Goal: Task Accomplishment & Management: Manage account settings

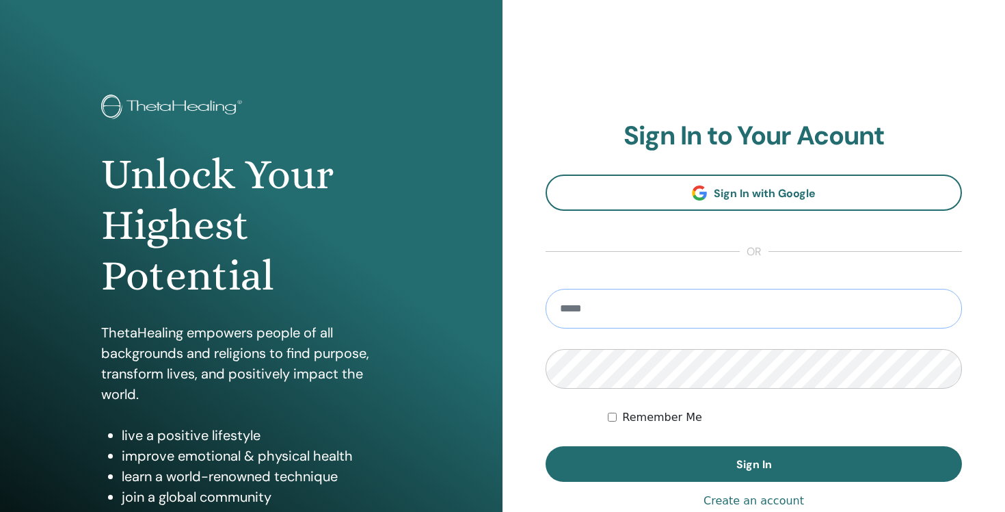
type input "**********"
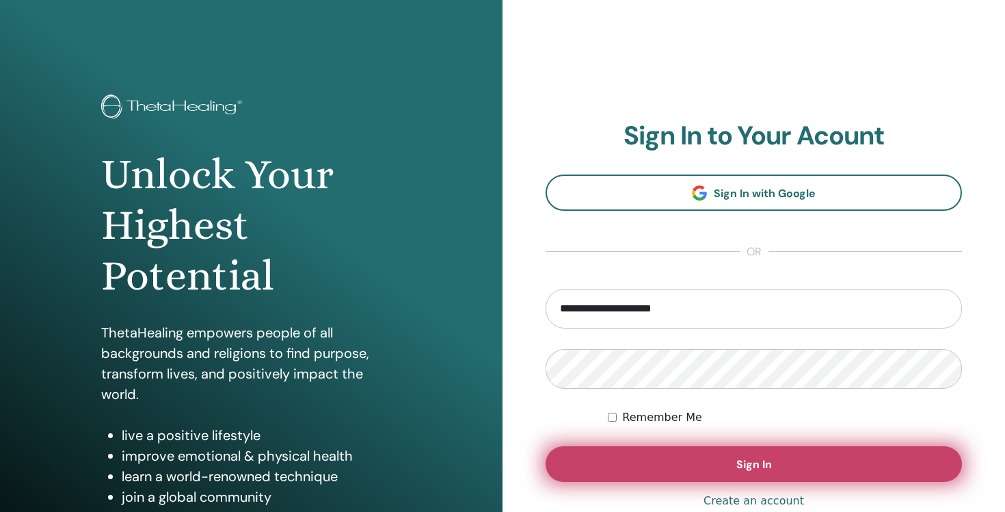
click at [749, 469] on span "Sign In" at bounding box center [755, 464] width 36 height 14
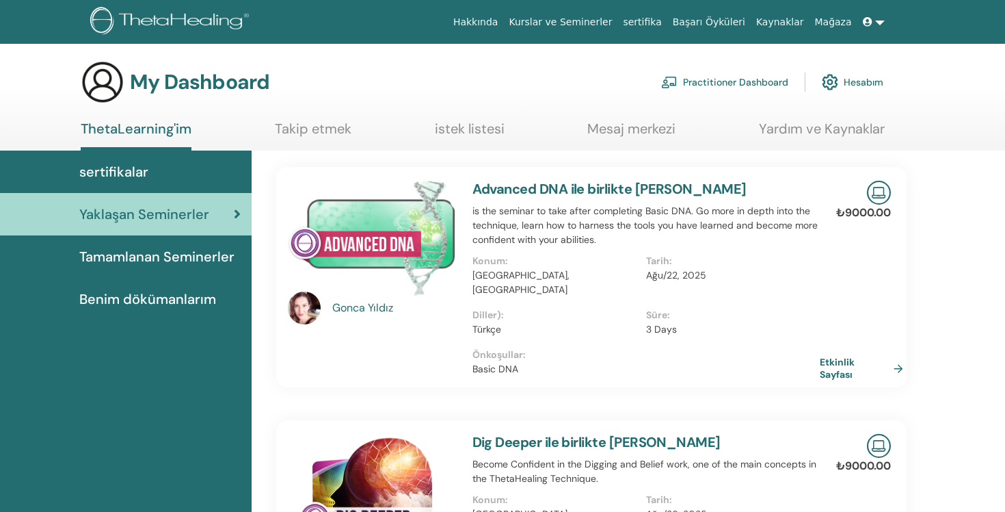
click at [880, 21] on link at bounding box center [874, 22] width 33 height 25
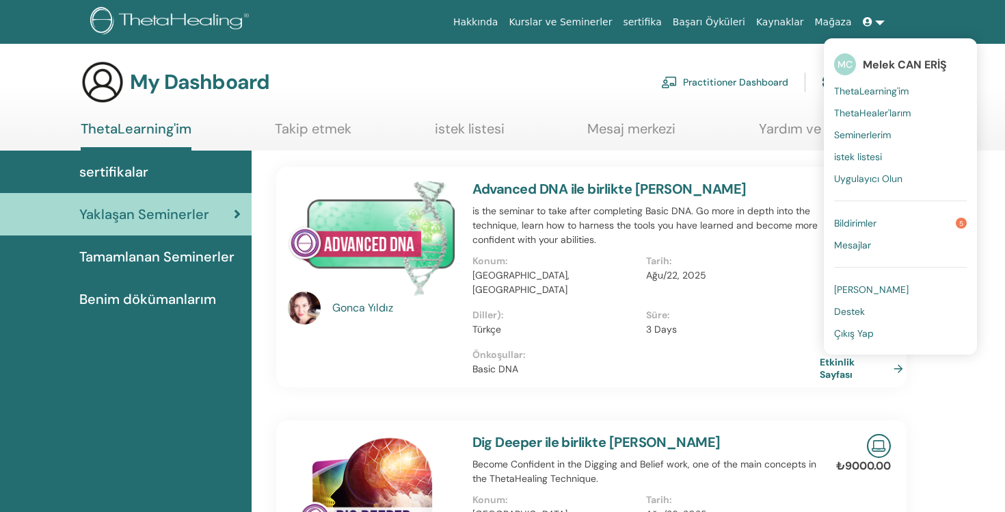
click at [858, 226] on span "Bildirimler" at bounding box center [855, 223] width 42 height 12
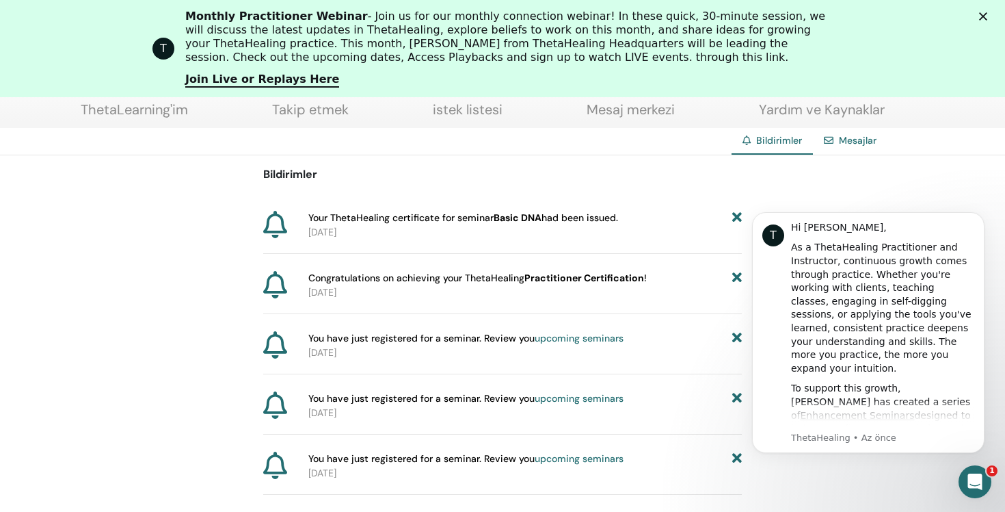
scroll to position [151, 0]
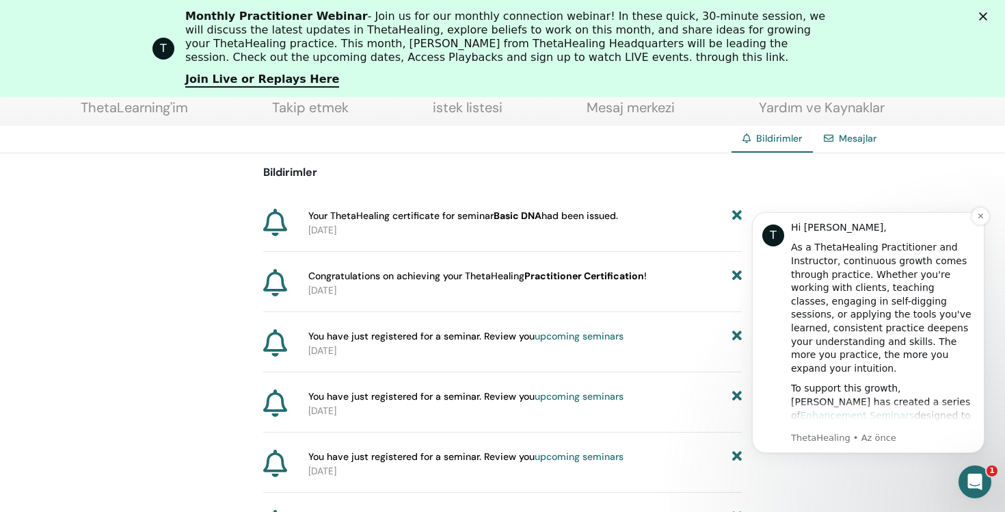
click at [904, 410] on link "Enhancement Seminars" at bounding box center [858, 415] width 114 height 11
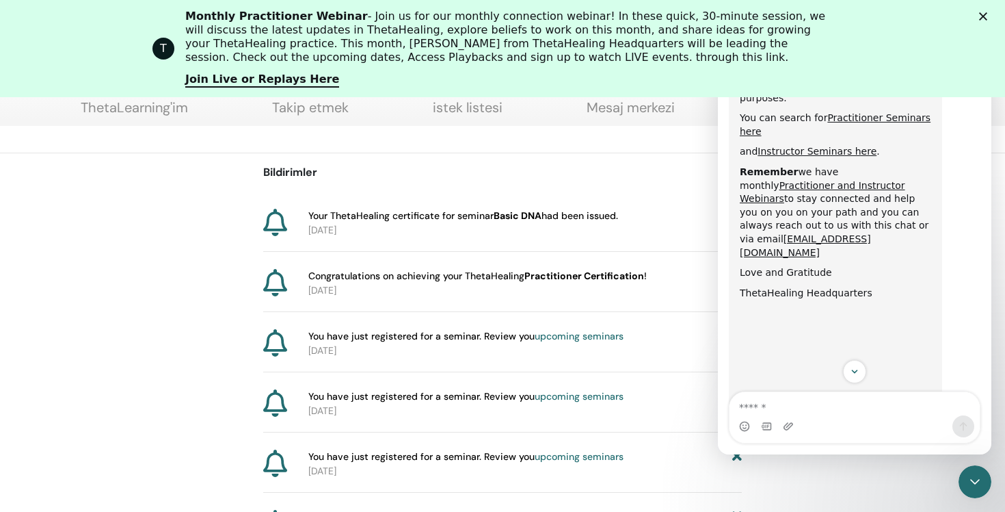
scroll to position [734, 0]
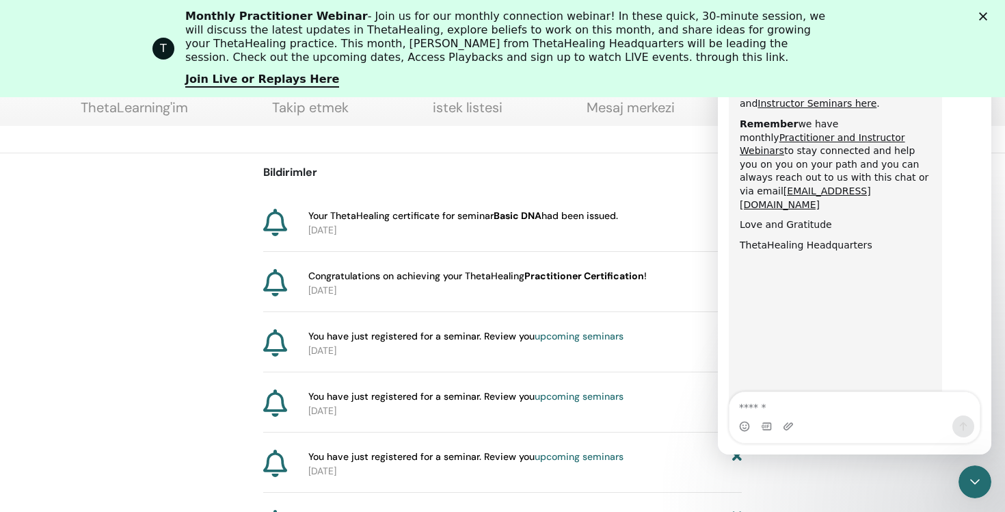
click at [107, 333] on div "Bildirimler Your ThetaHealing certificate for seminar Basic DNA had been issued…" at bounding box center [502, 352] width 1005 height 399
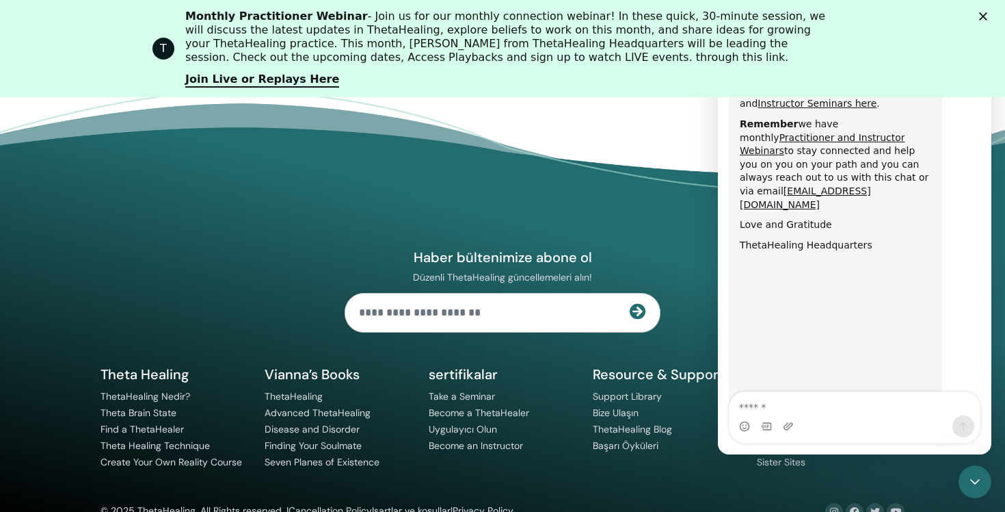
scroll to position [0, 0]
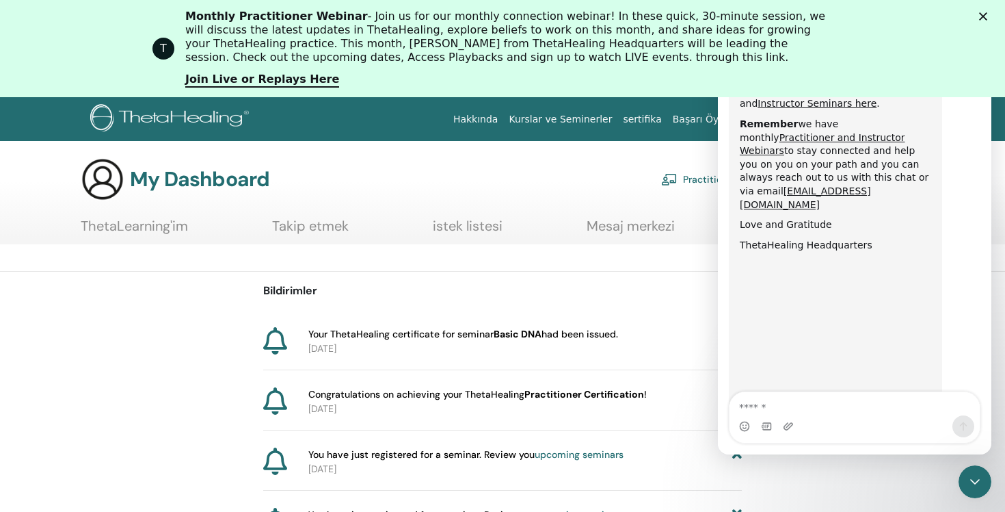
click at [979, 14] on icon "Kapat" at bounding box center [983, 16] width 8 height 8
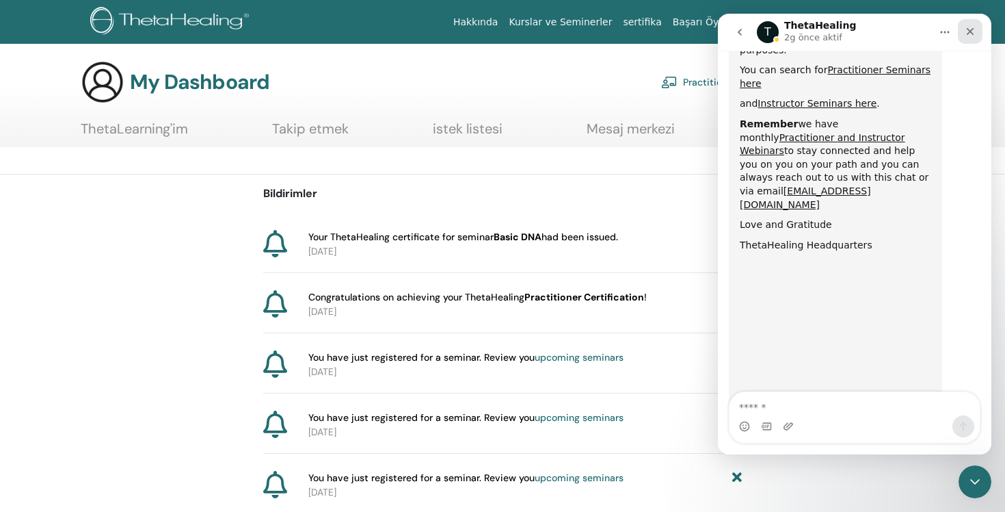
click at [968, 32] on icon "Kapat" at bounding box center [970, 31] width 11 height 11
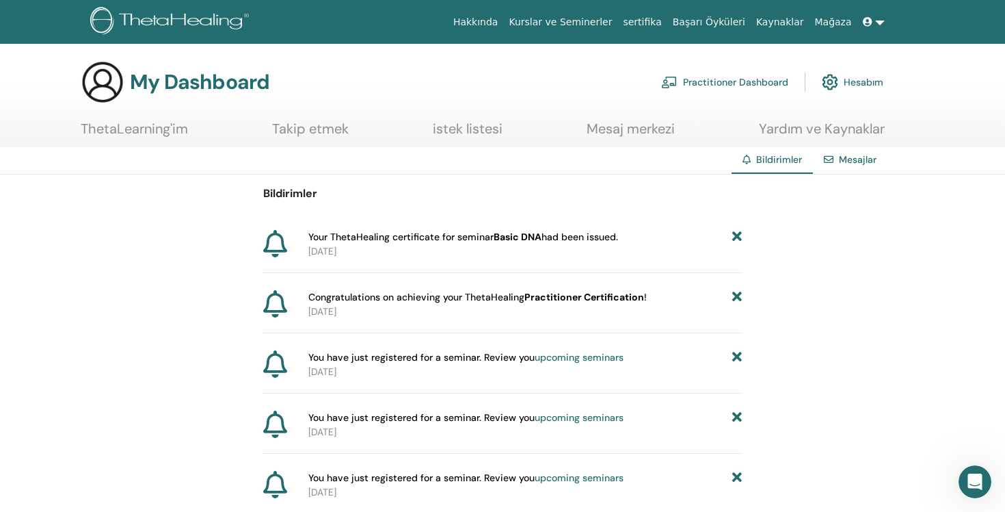
scroll to position [734, 0]
click at [879, 22] on link at bounding box center [874, 22] width 33 height 25
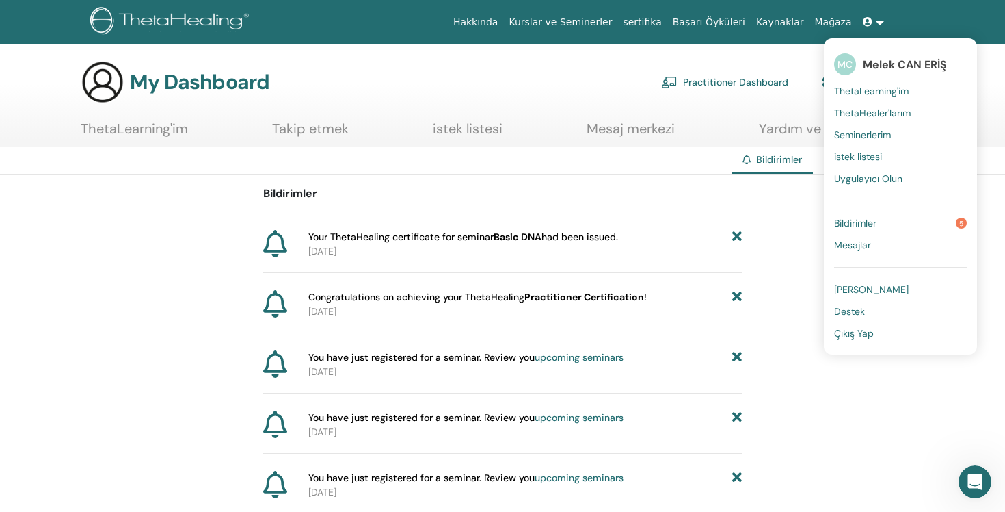
click at [856, 339] on span "Çıkış Yap" at bounding box center [854, 333] width 40 height 12
click at [856, 333] on span "Çıkış Yap" at bounding box center [854, 333] width 40 height 12
